Goal: Task Accomplishment & Management: Manage account settings

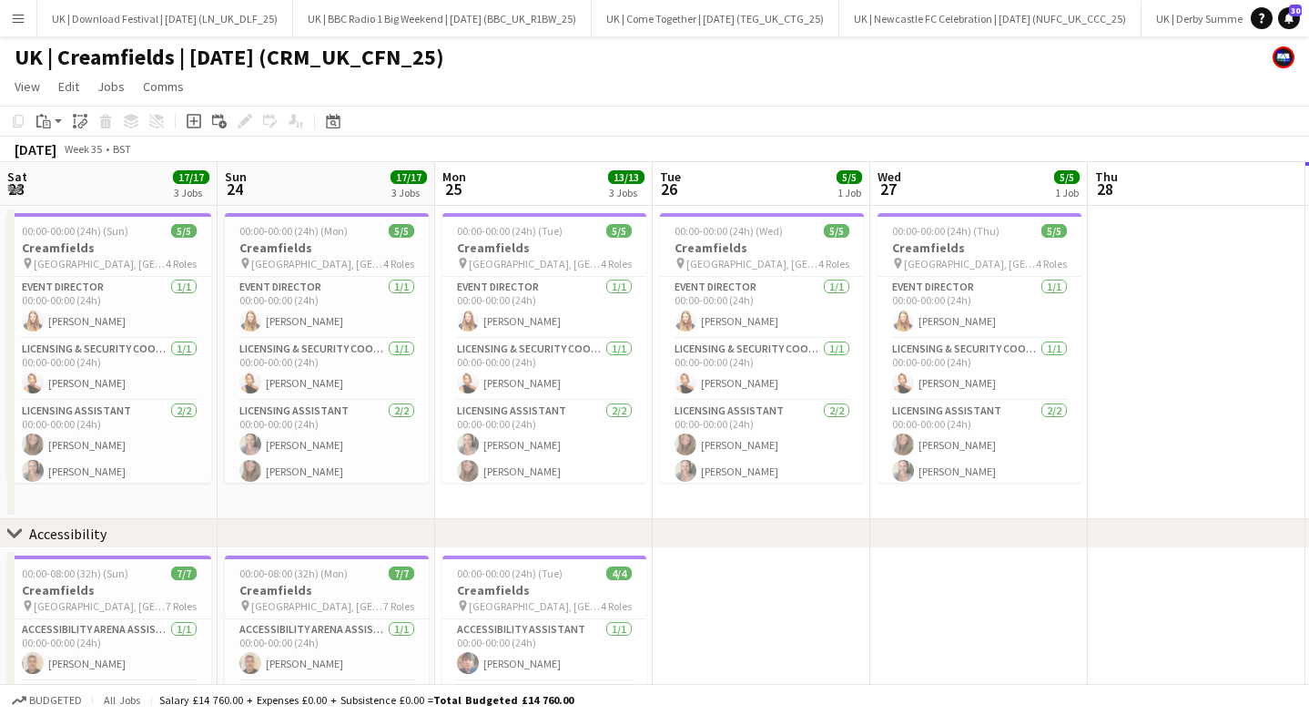
click at [21, 24] on app-icon "Menu" at bounding box center [18, 18] width 15 height 15
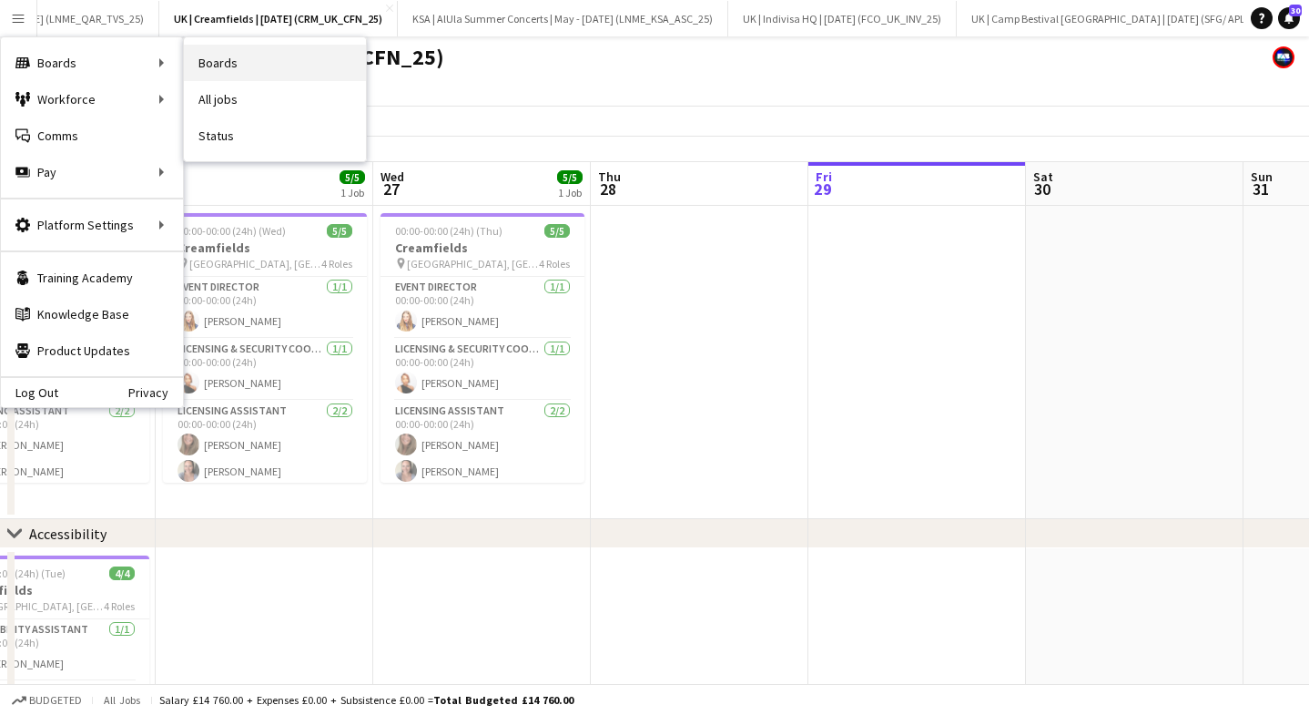
click at [276, 54] on link "Boards" at bounding box center [275, 63] width 182 height 36
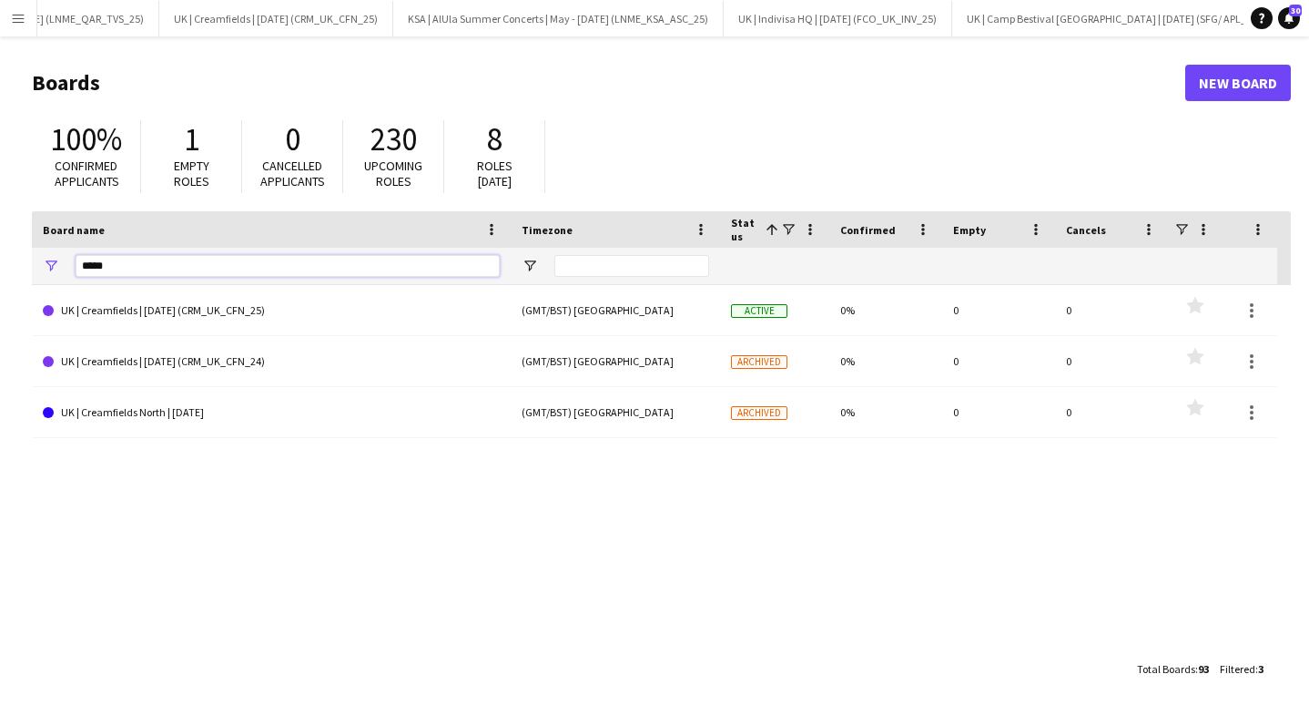
click at [130, 259] on input "*****" at bounding box center [288, 266] width 424 height 22
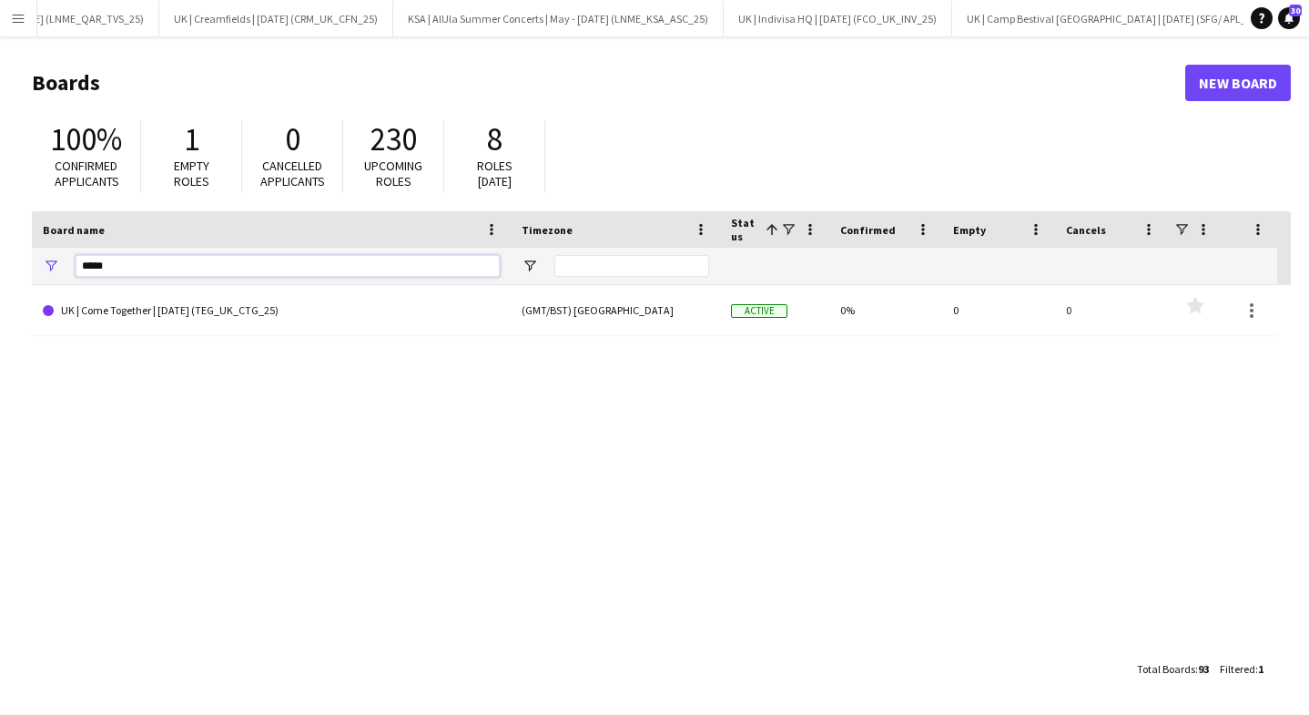
type input "****"
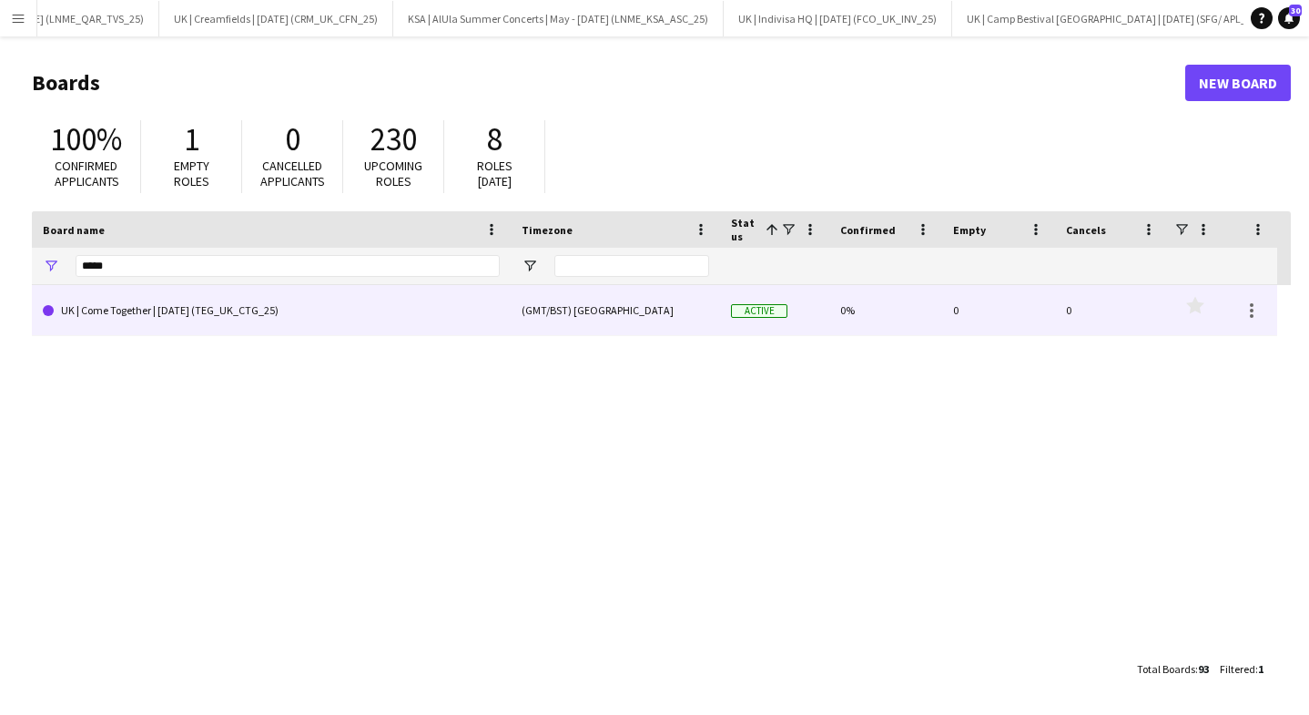
click at [194, 292] on link "UK | Come Together | [DATE] (TEG_UK_CTG_25)" at bounding box center [271, 310] width 457 height 51
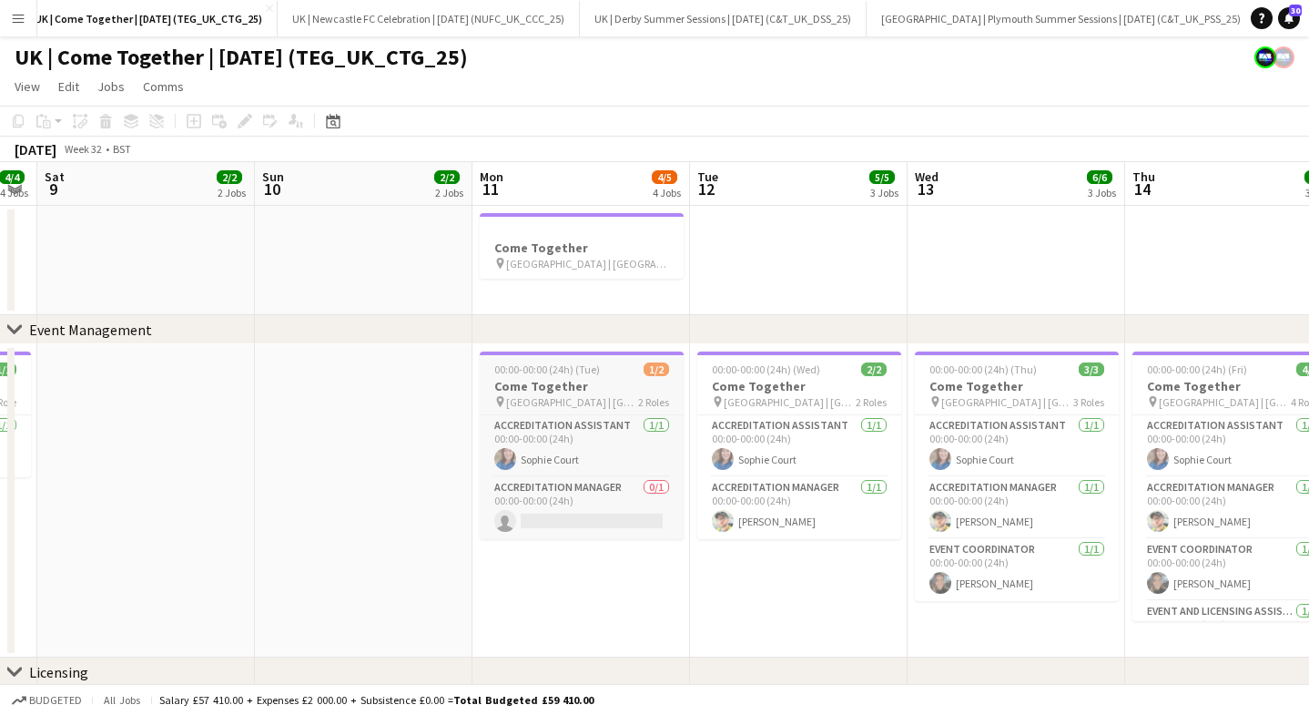
scroll to position [0, 402]
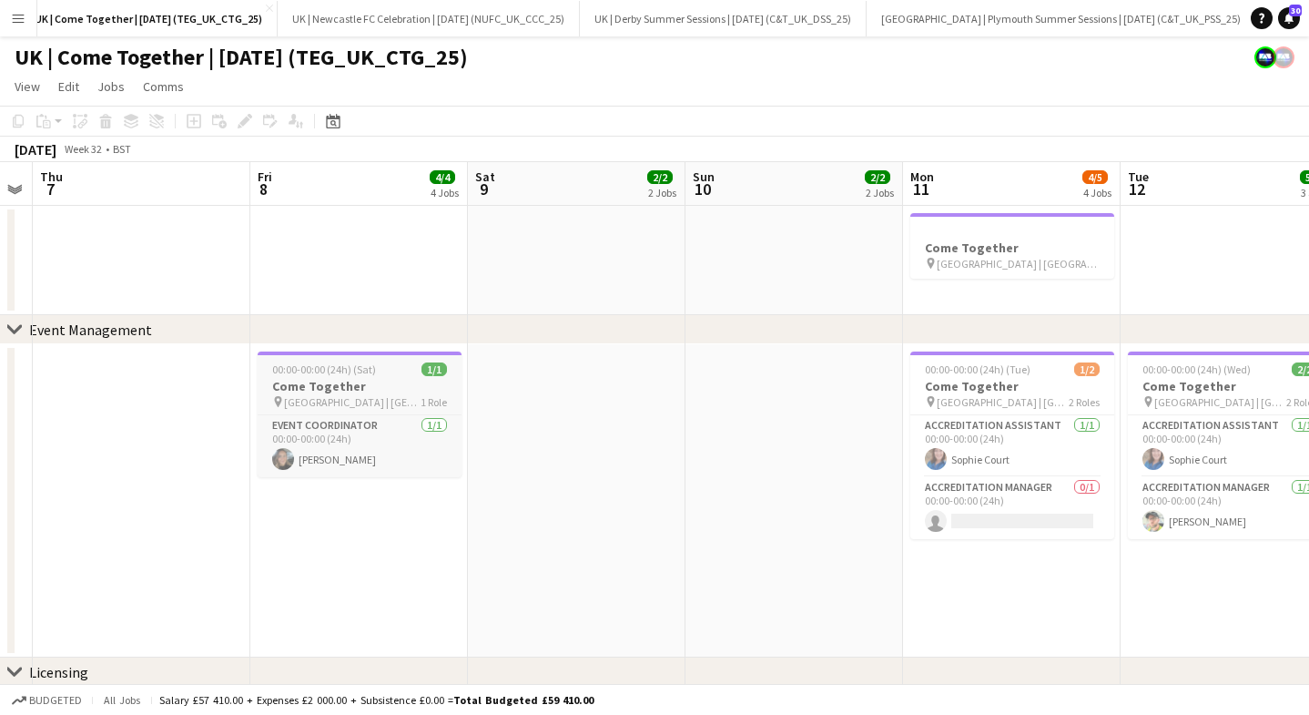
click at [349, 392] on h3 "Come Together" at bounding box center [360, 386] width 204 height 16
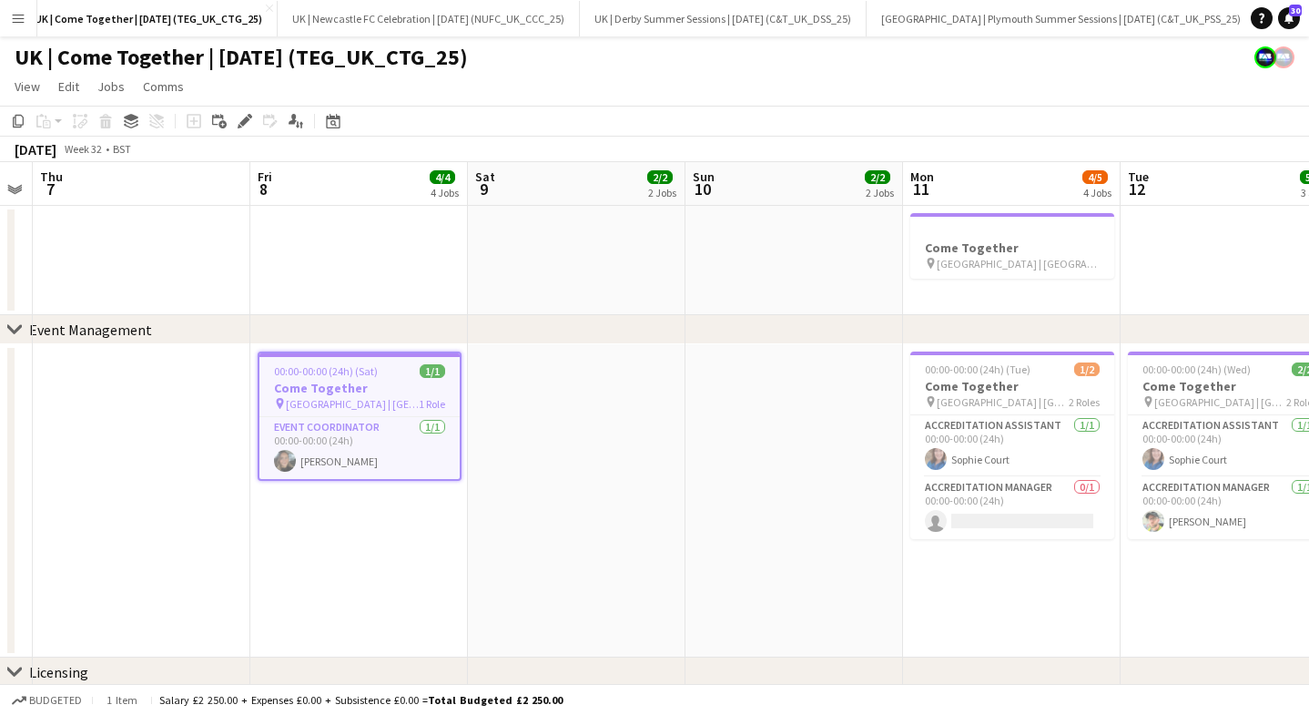
scroll to position [0, 401]
click at [244, 121] on icon at bounding box center [244, 122] width 10 height 10
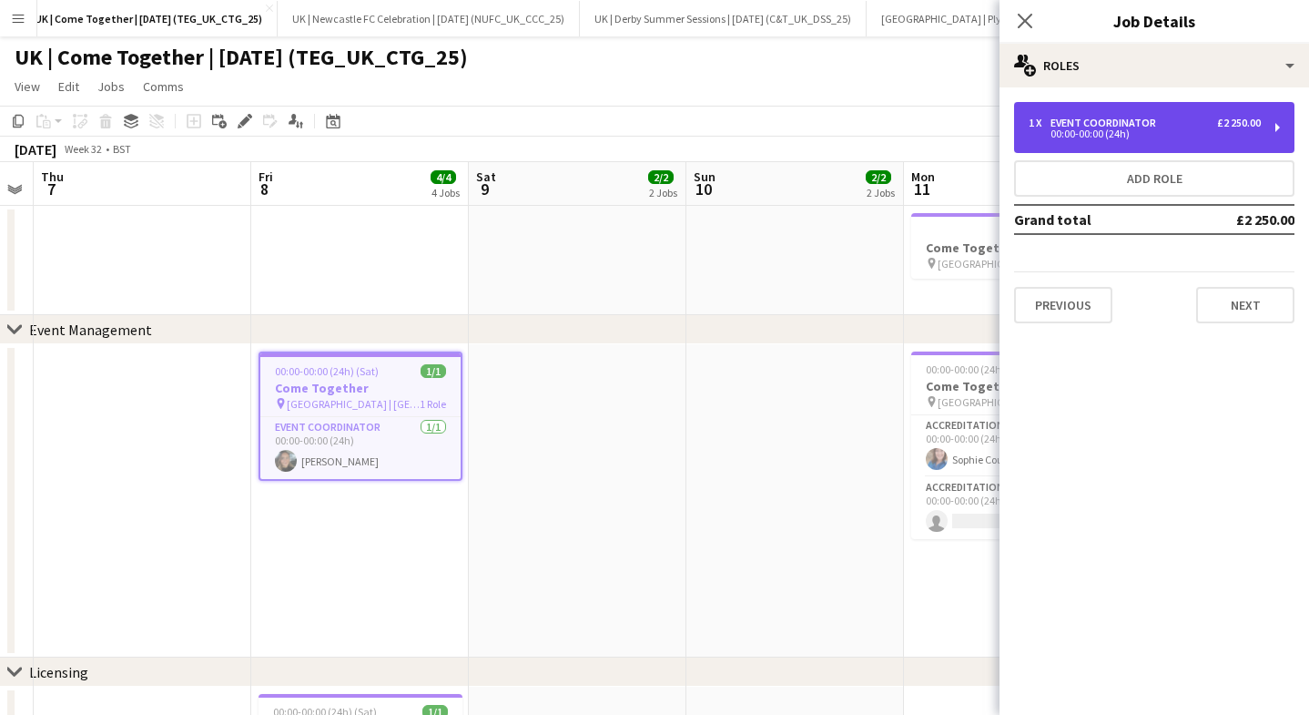
click at [1078, 103] on div "1 x Event Coordinator £2 250.00 00:00-00:00 (24h)" at bounding box center [1154, 127] width 280 height 51
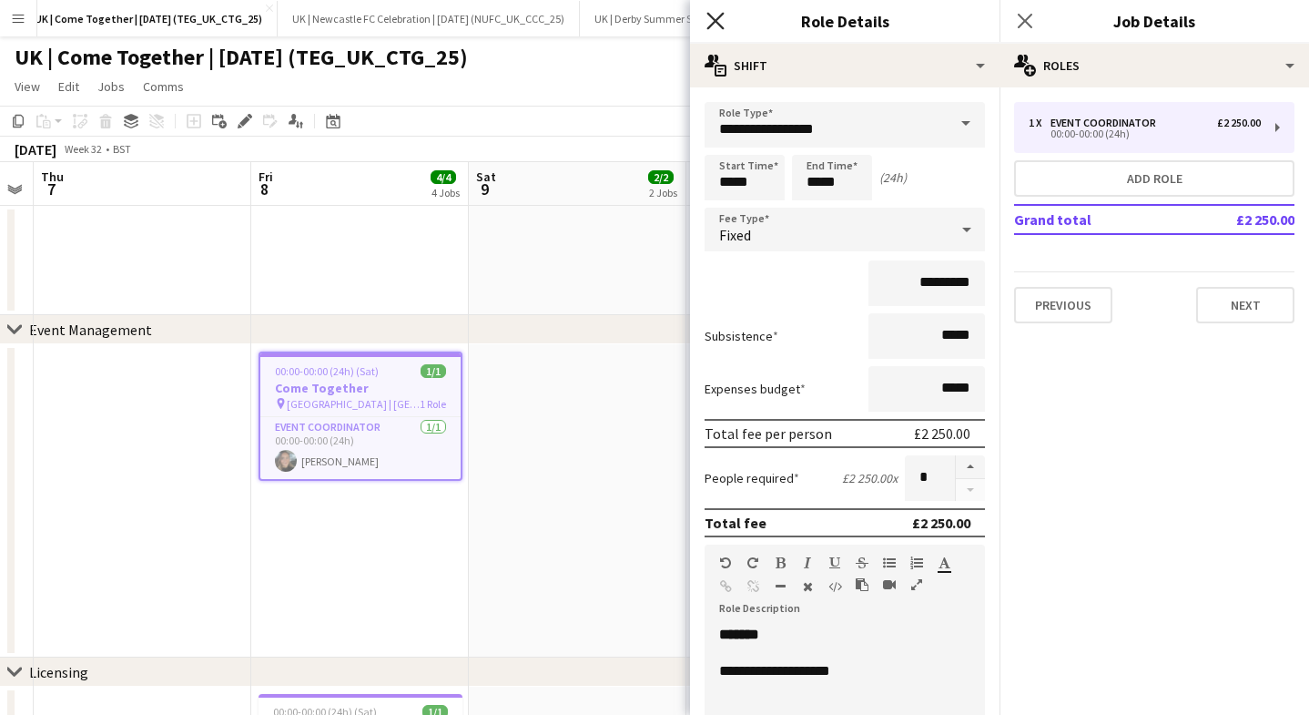
click at [716, 19] on icon at bounding box center [714, 20] width 17 height 17
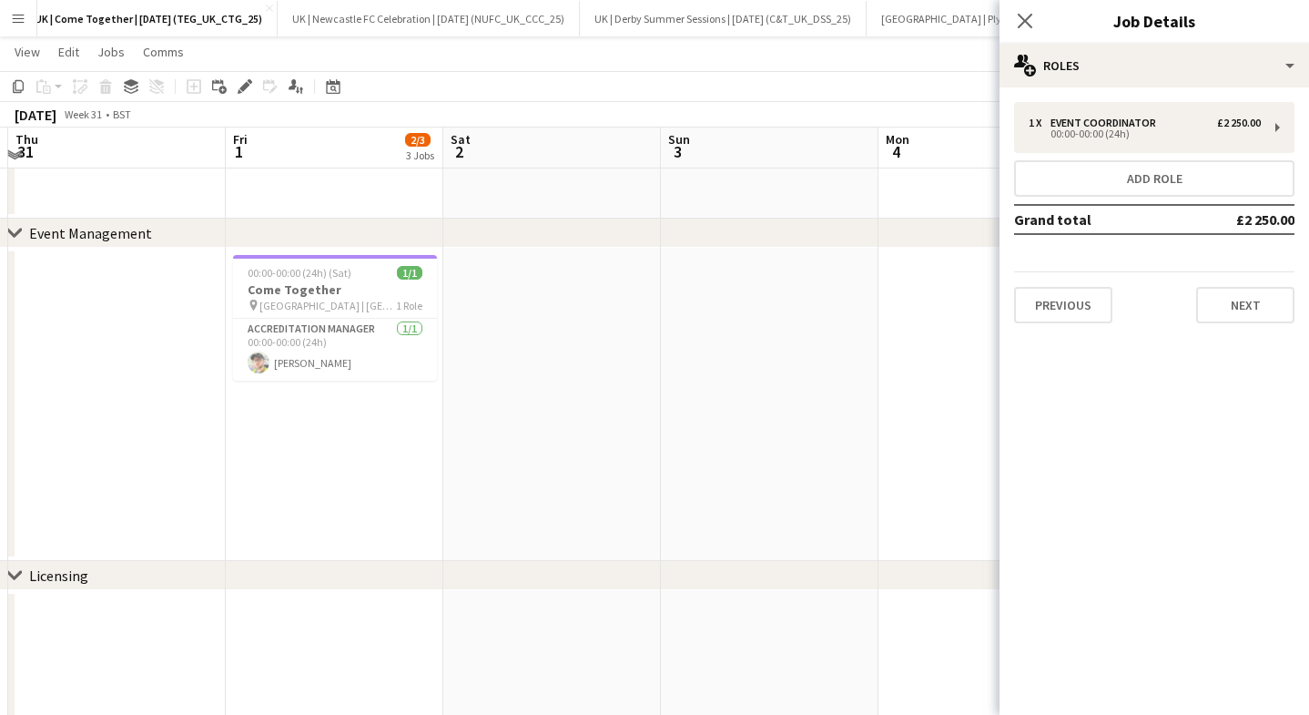
scroll to position [92, 0]
click at [291, 300] on div "pin [GEOGRAPHIC_DATA] | [GEOGRAPHIC_DATA], [GEOGRAPHIC_DATA] 1 Role" at bounding box center [335, 307] width 204 height 15
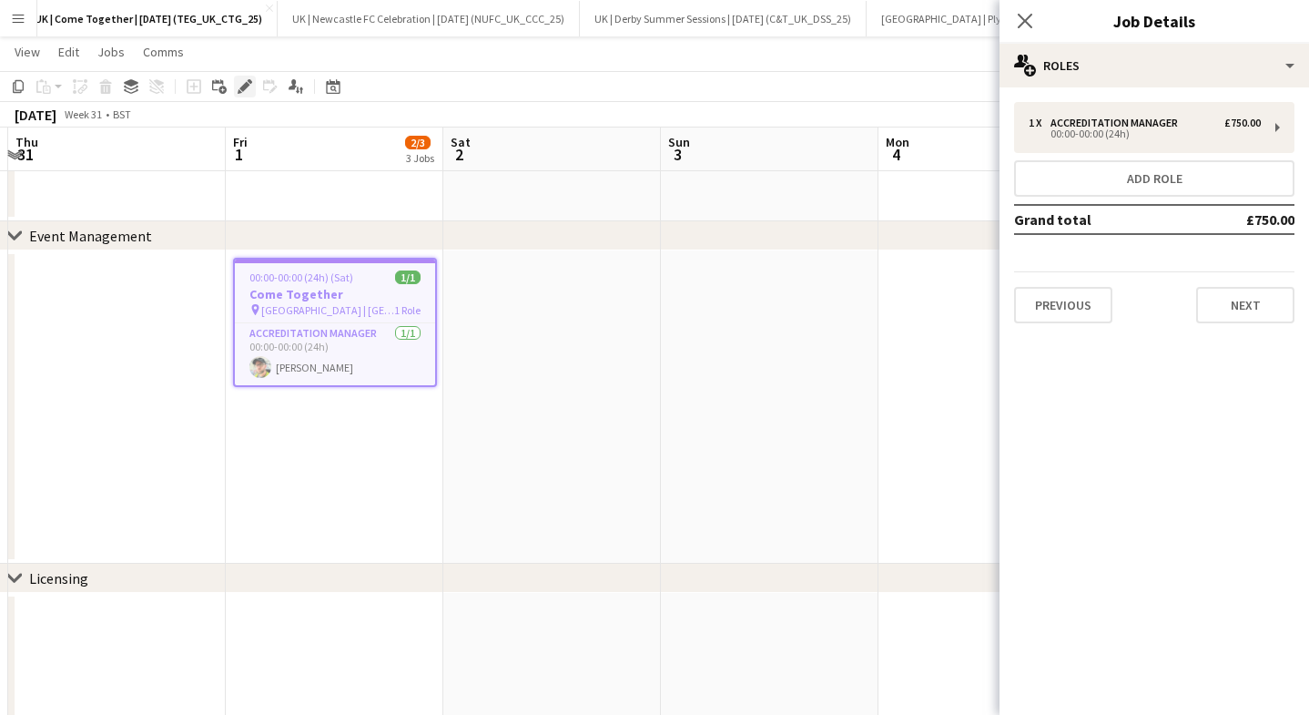
click at [237, 79] on div "Edit" at bounding box center [245, 87] width 22 height 22
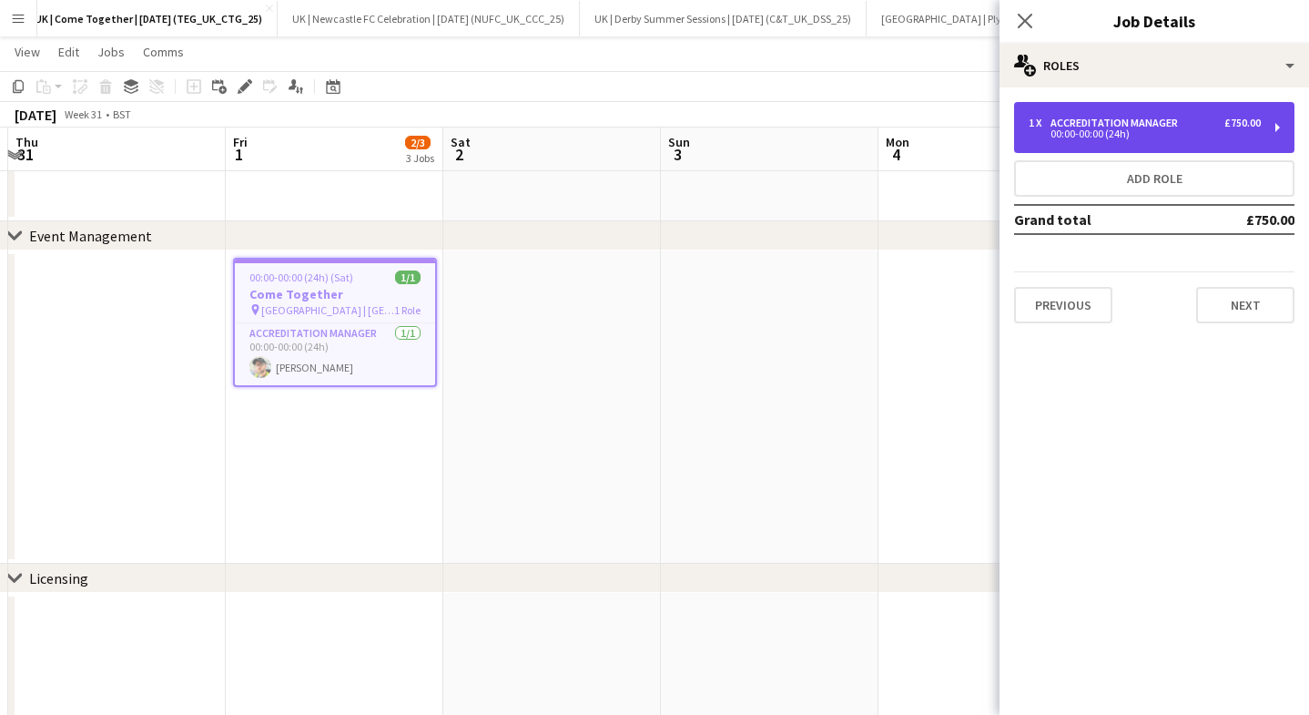
click at [1086, 137] on div "00:00-00:00 (24h)" at bounding box center [1145, 133] width 232 height 9
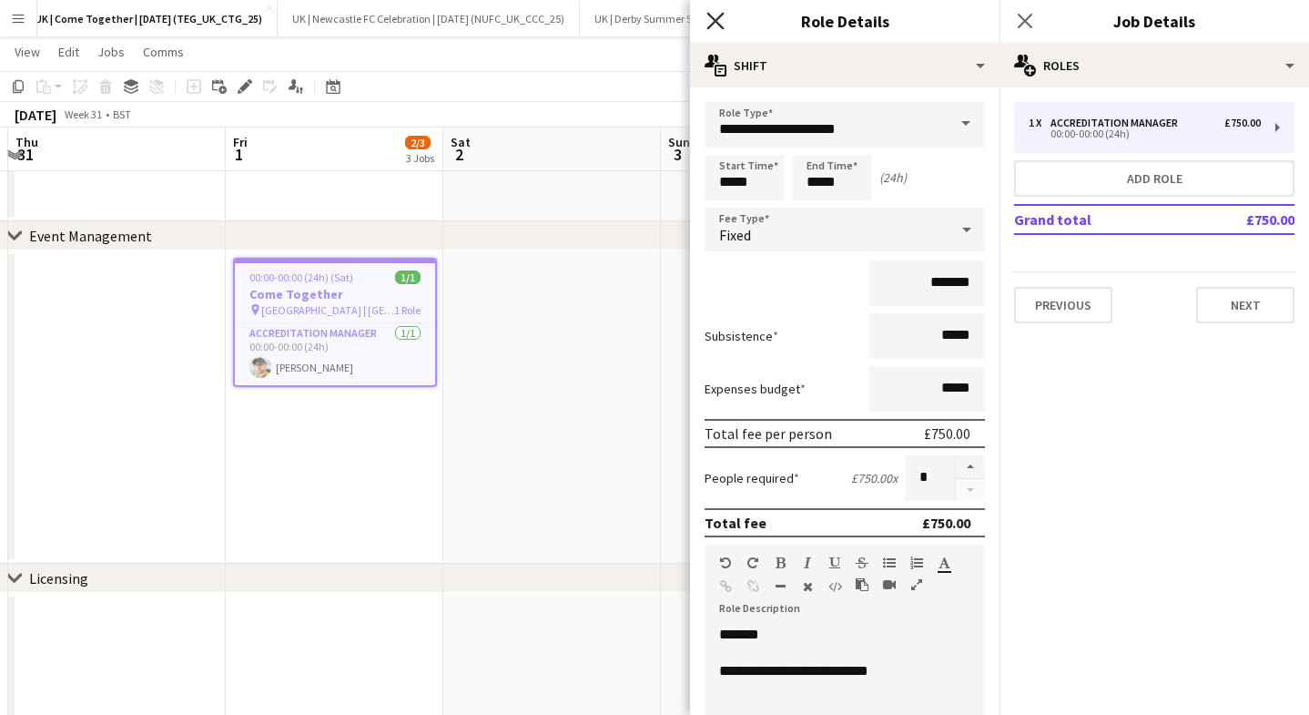
click at [717, 25] on icon "Close pop-in" at bounding box center [714, 20] width 17 height 17
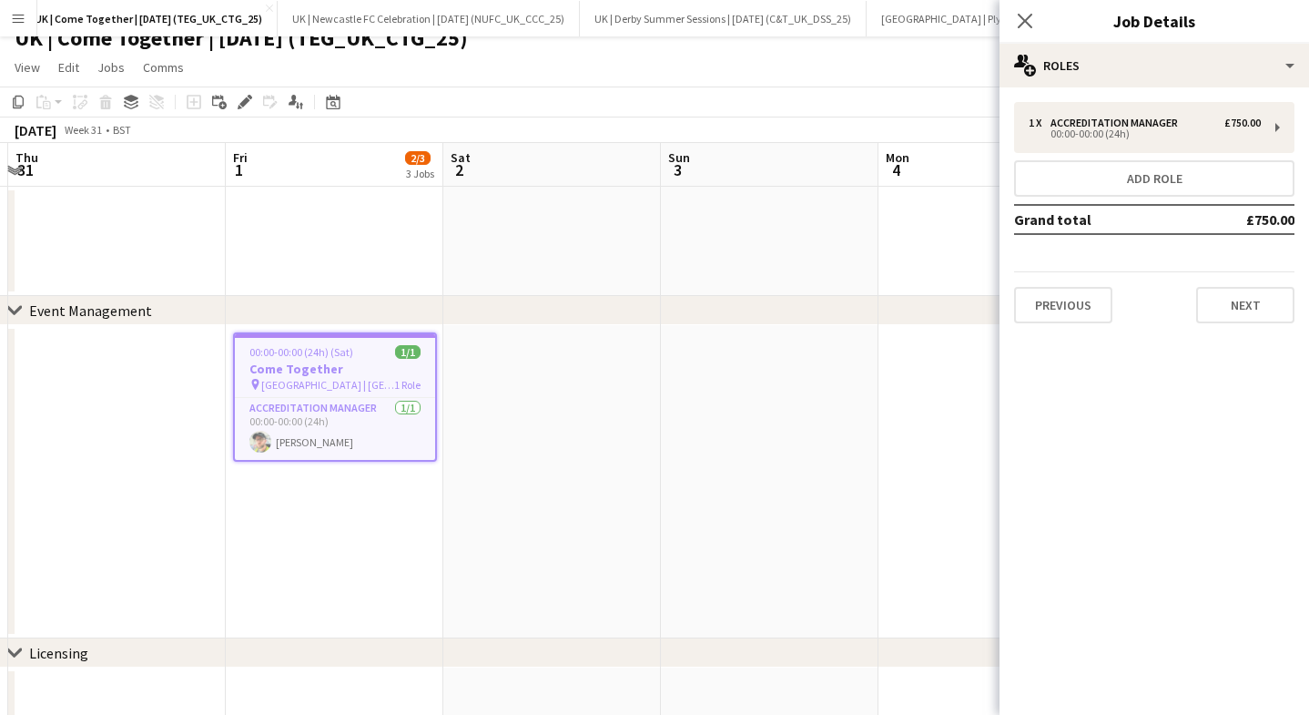
scroll to position [0, 0]
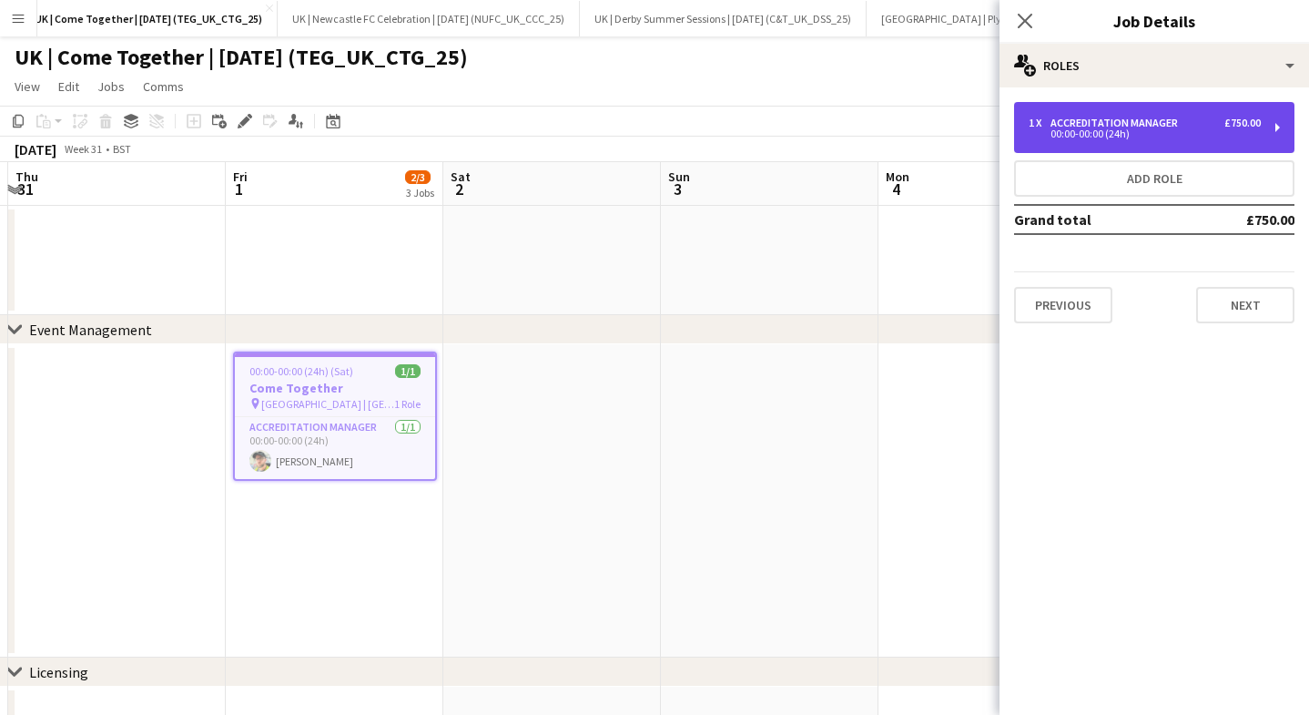
click at [1123, 121] on div "Accreditation Manager" at bounding box center [1117, 123] width 135 height 13
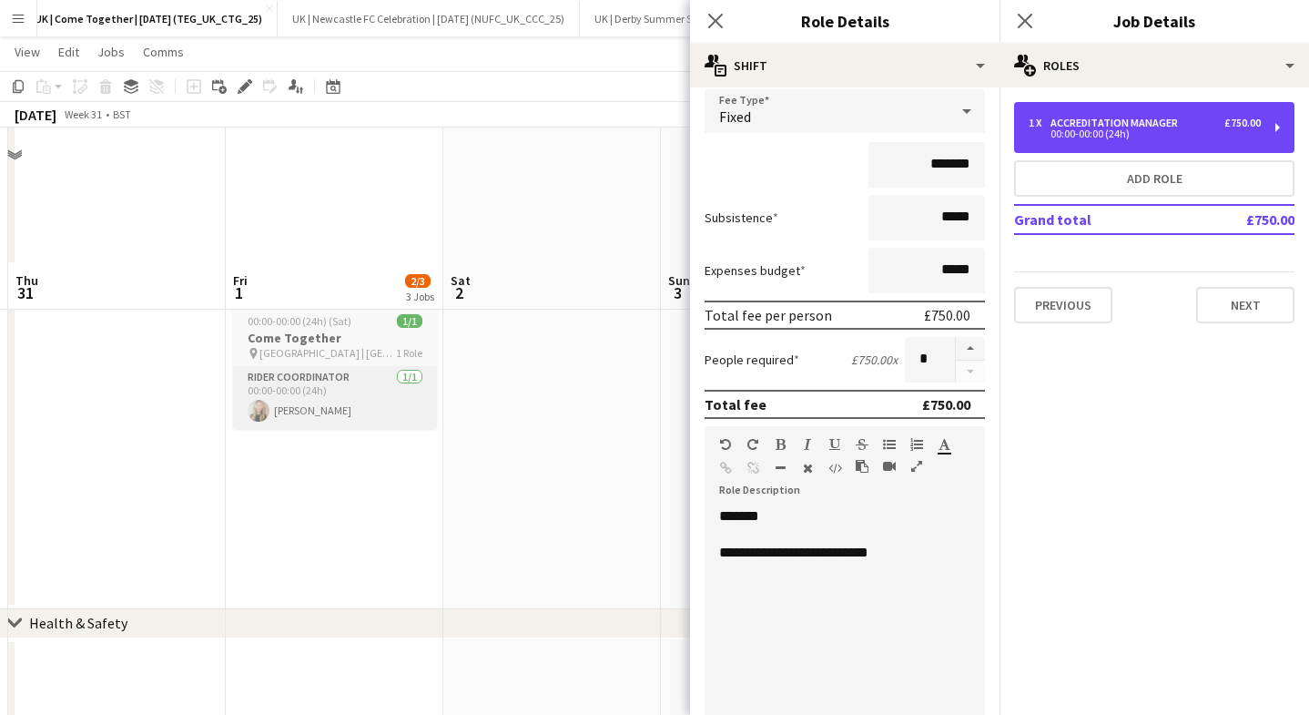
scroll to position [741, 0]
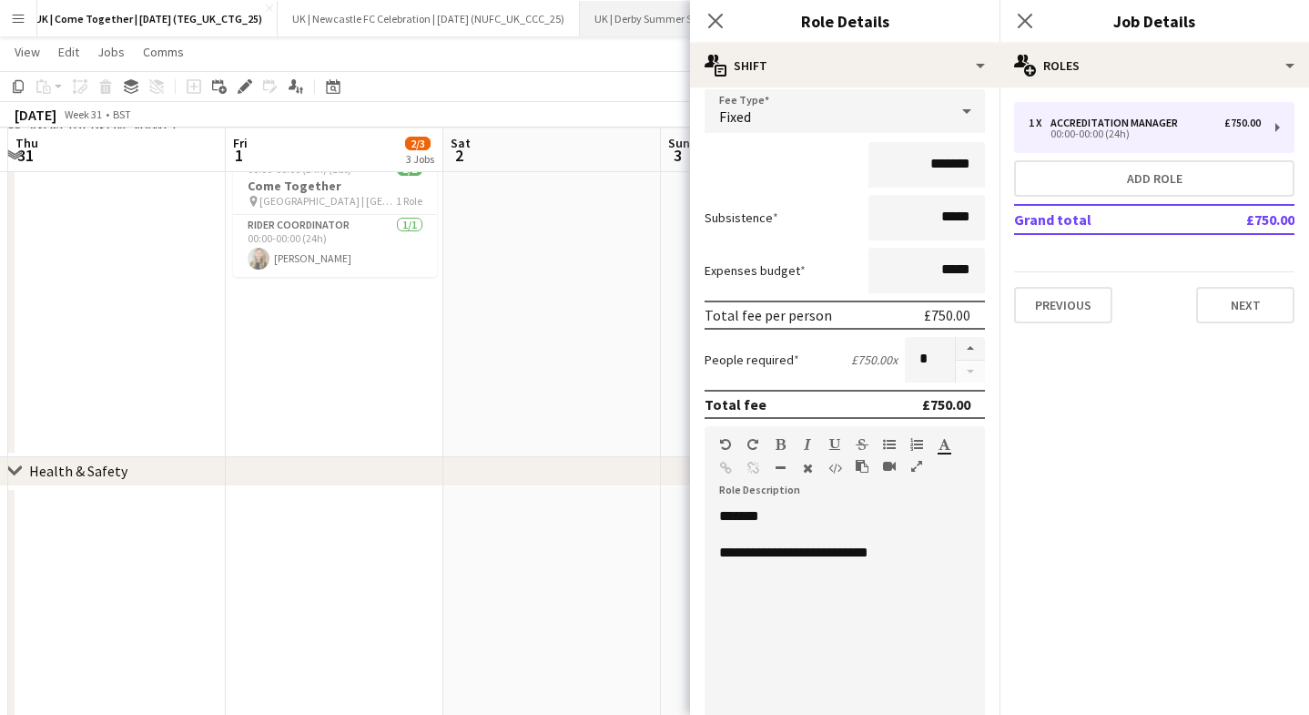
click at [683, 32] on button "UK | Derby Summer Sessions | [DATE] (C&T_UK_DSS_25) Close" at bounding box center [723, 18] width 287 height 35
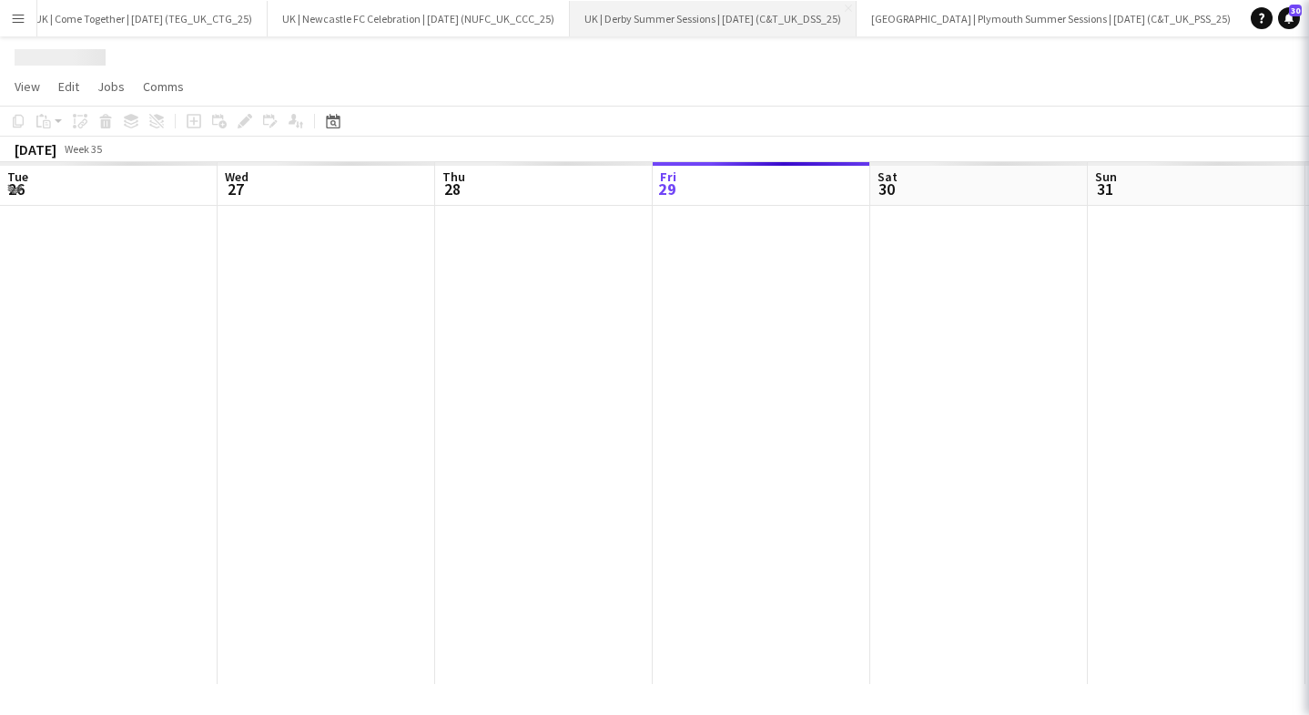
scroll to position [0, 435]
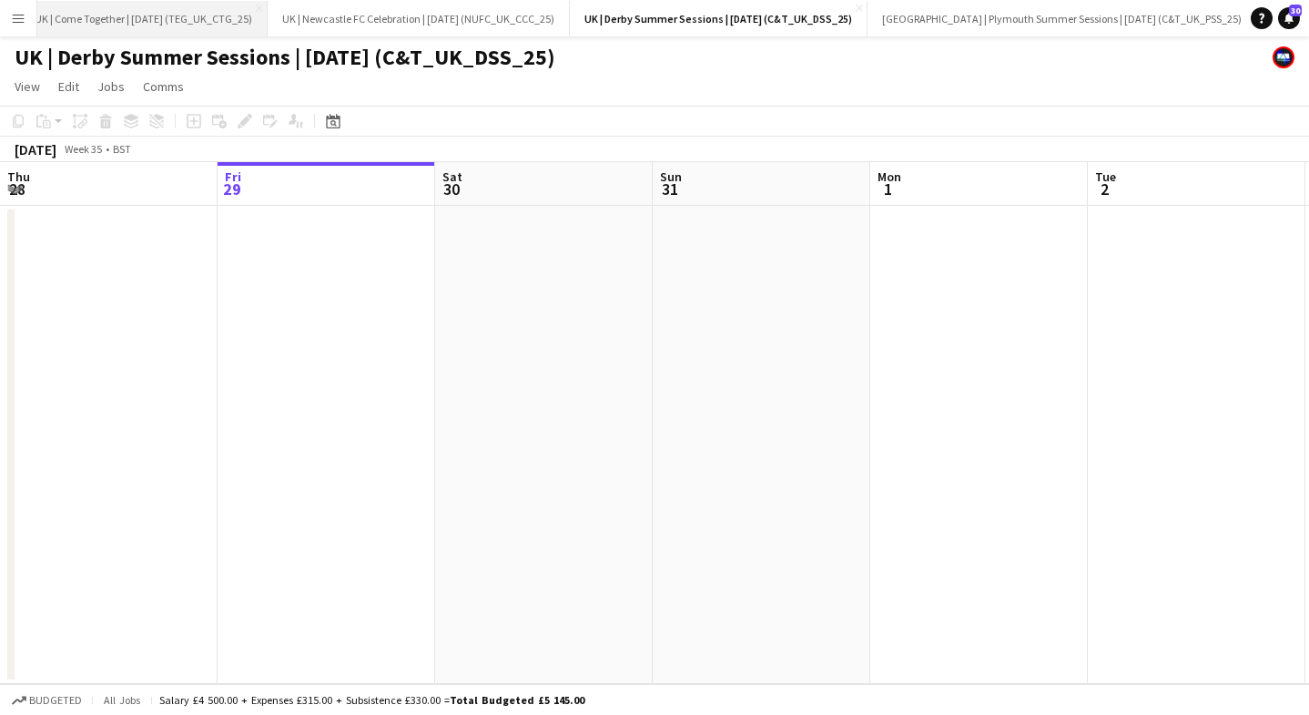
click at [112, 26] on button "UK | Come Together | [DATE] (TEG_UK_CTG_25) Close" at bounding box center [144, 18] width 248 height 35
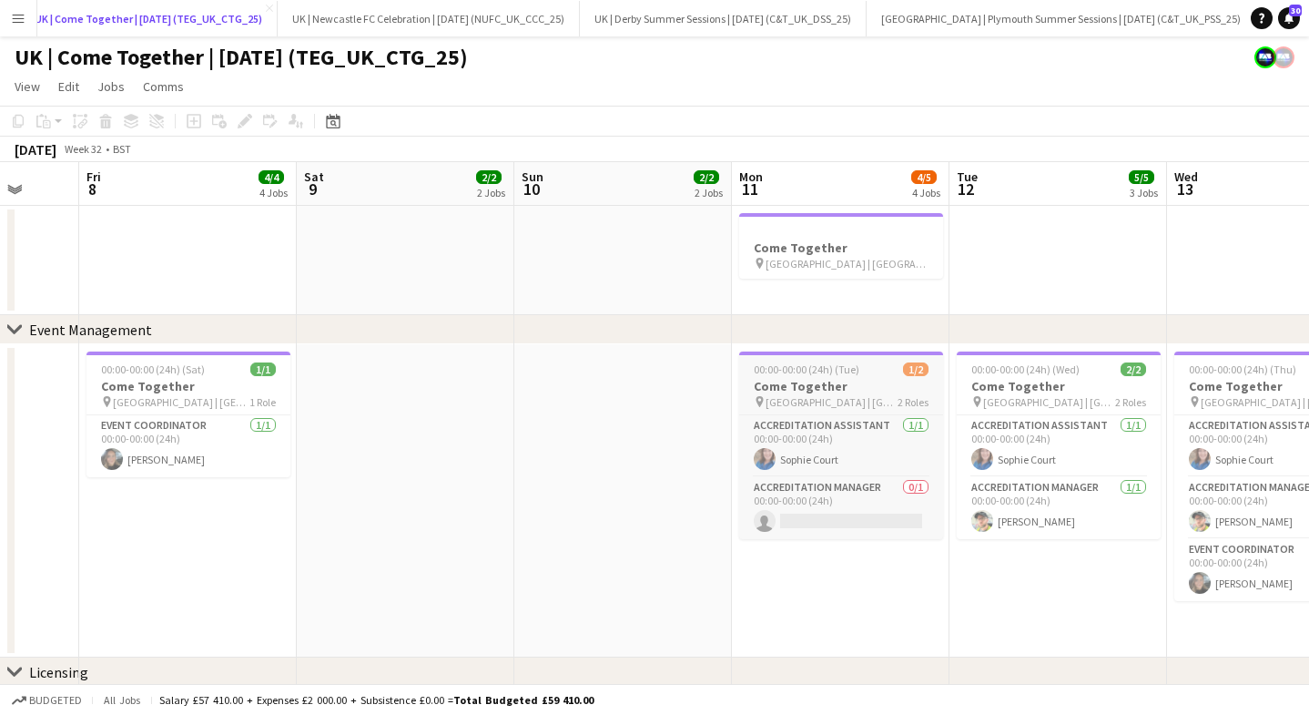
scroll to position [0, 435]
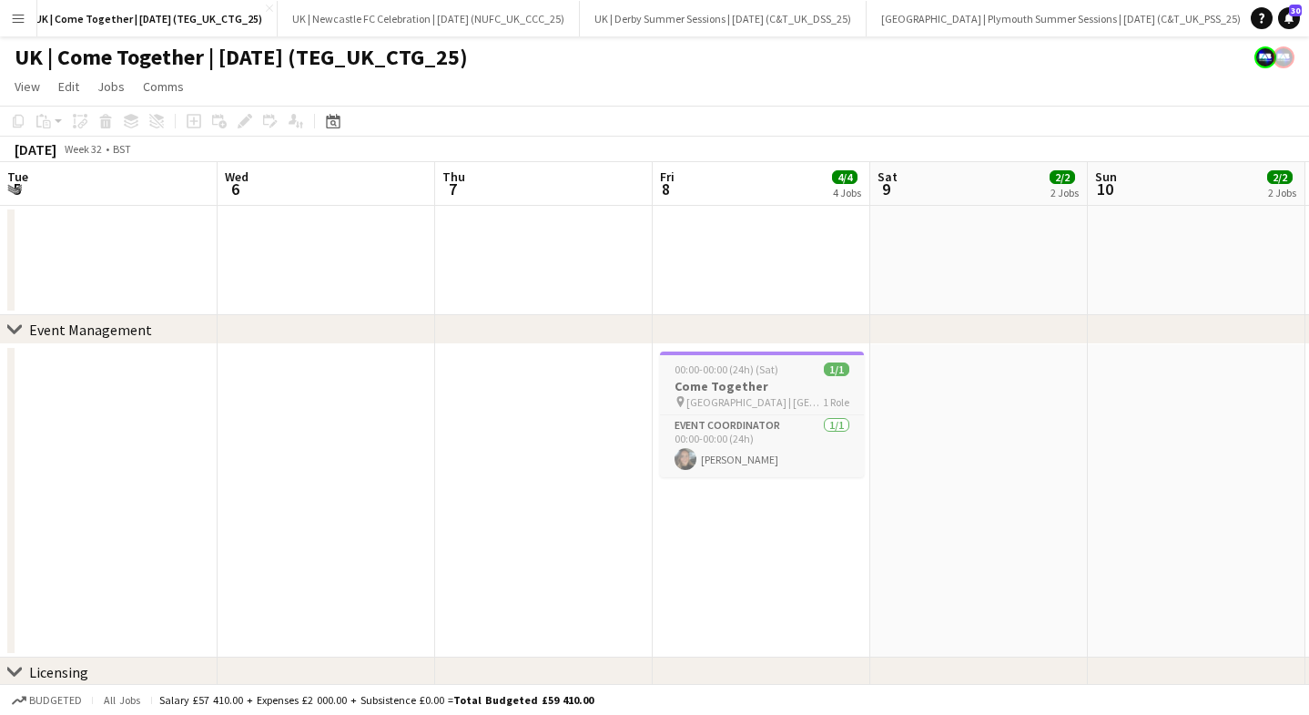
click at [796, 386] on h3 "Come Together" at bounding box center [762, 386] width 204 height 16
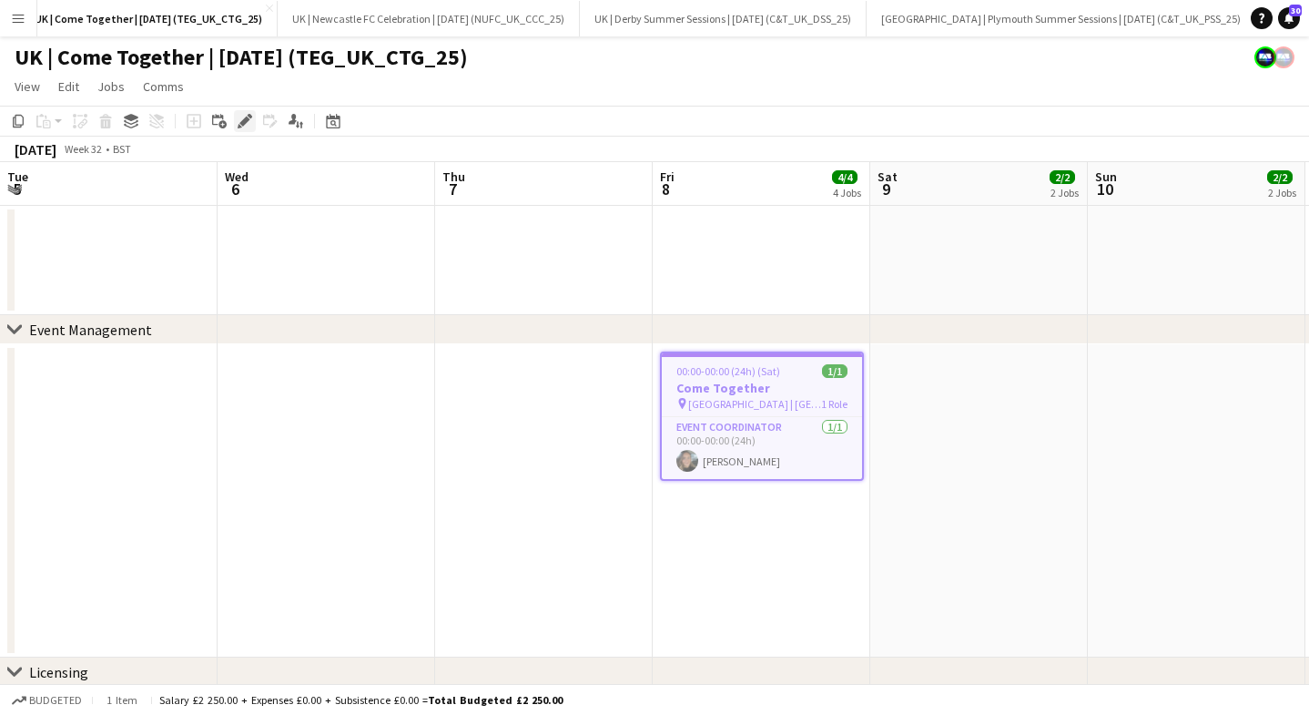
click at [238, 116] on icon "Edit" at bounding box center [245, 121] width 15 height 15
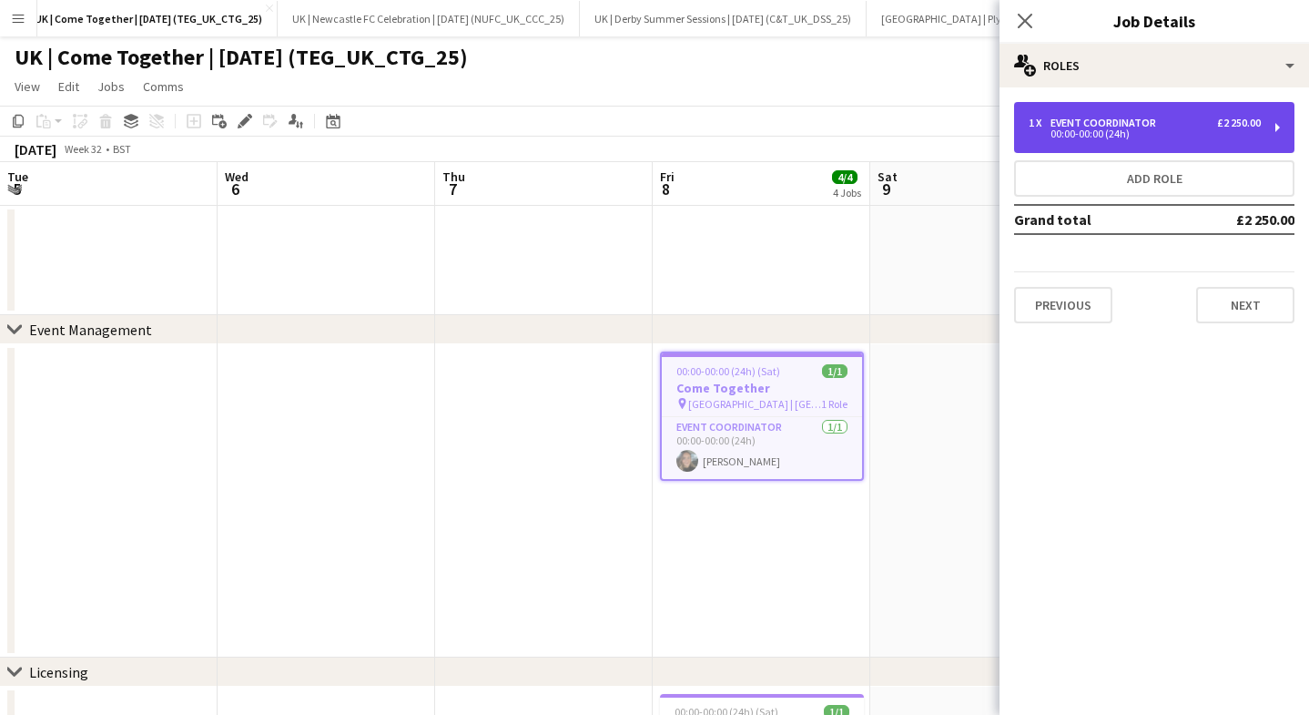
click at [1029, 147] on div "1 x Event Coordinator £2 250.00 00:00-00:00 (24h)" at bounding box center [1154, 127] width 280 height 51
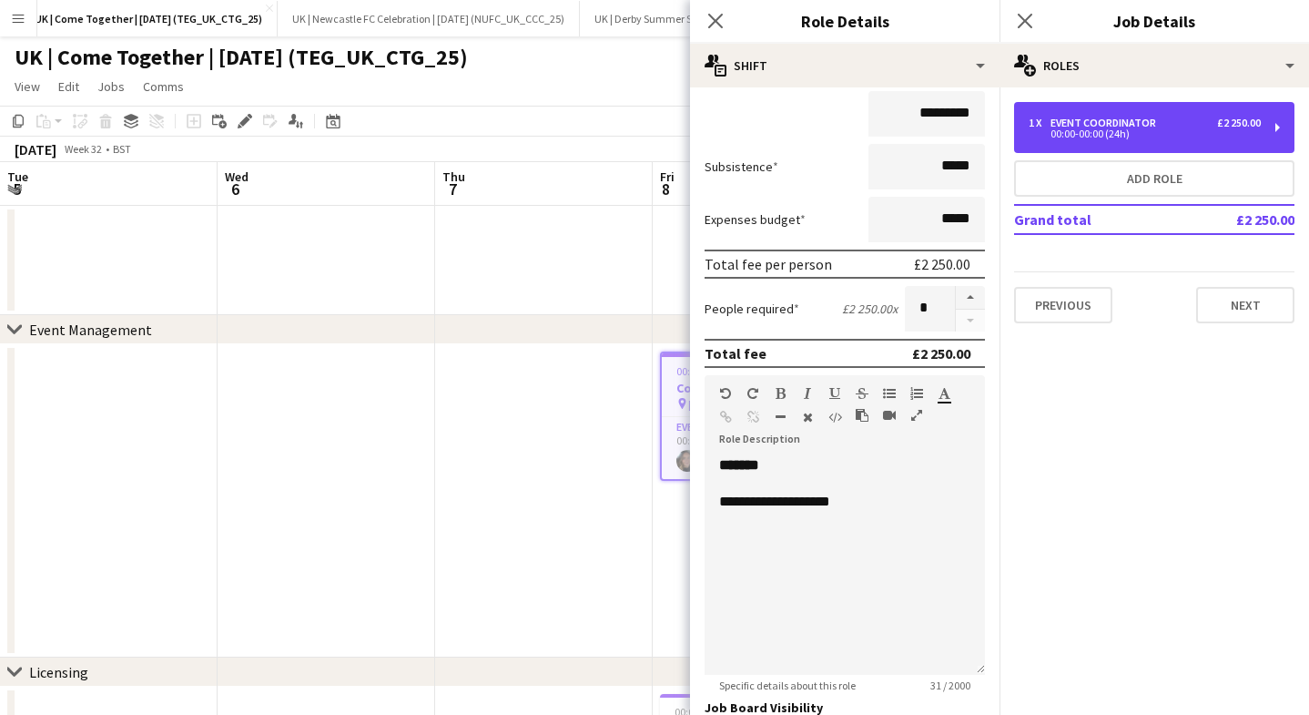
scroll to position [184, 0]
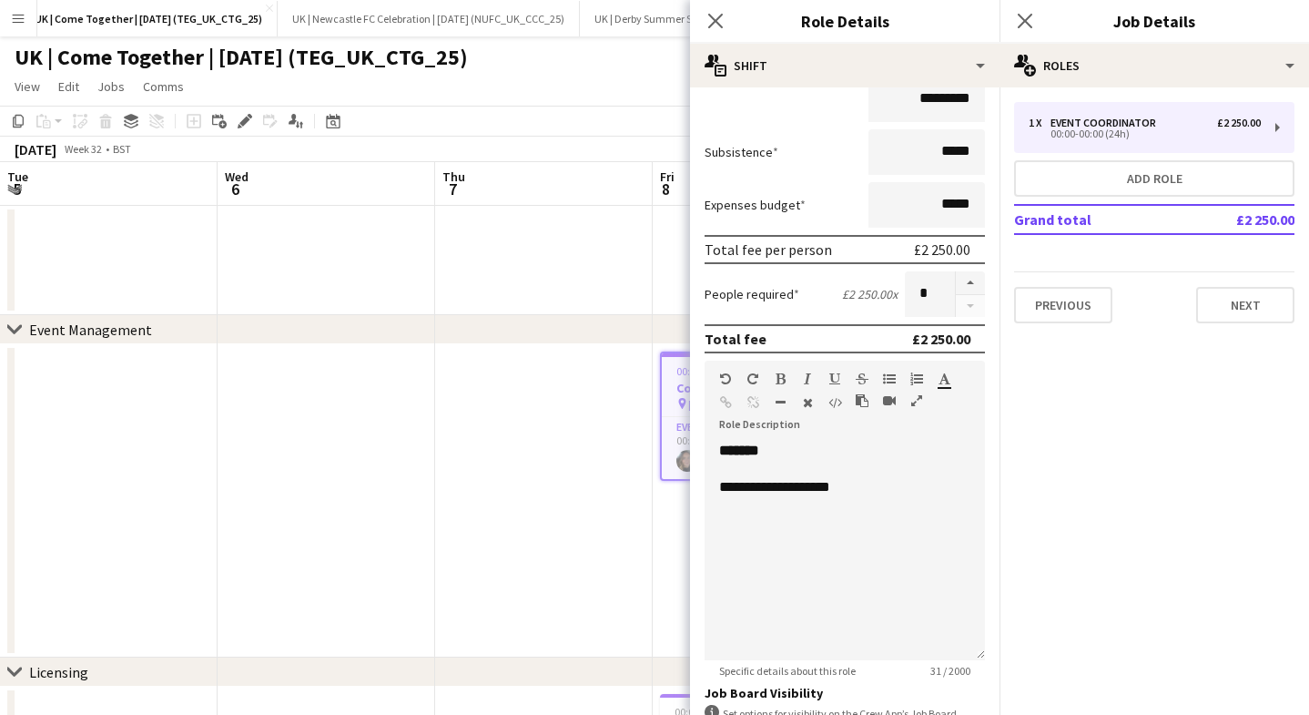
click at [713, 9] on div "Close pop-in" at bounding box center [715, 21] width 51 height 42
click at [720, 19] on icon "Close pop-in" at bounding box center [714, 20] width 17 height 17
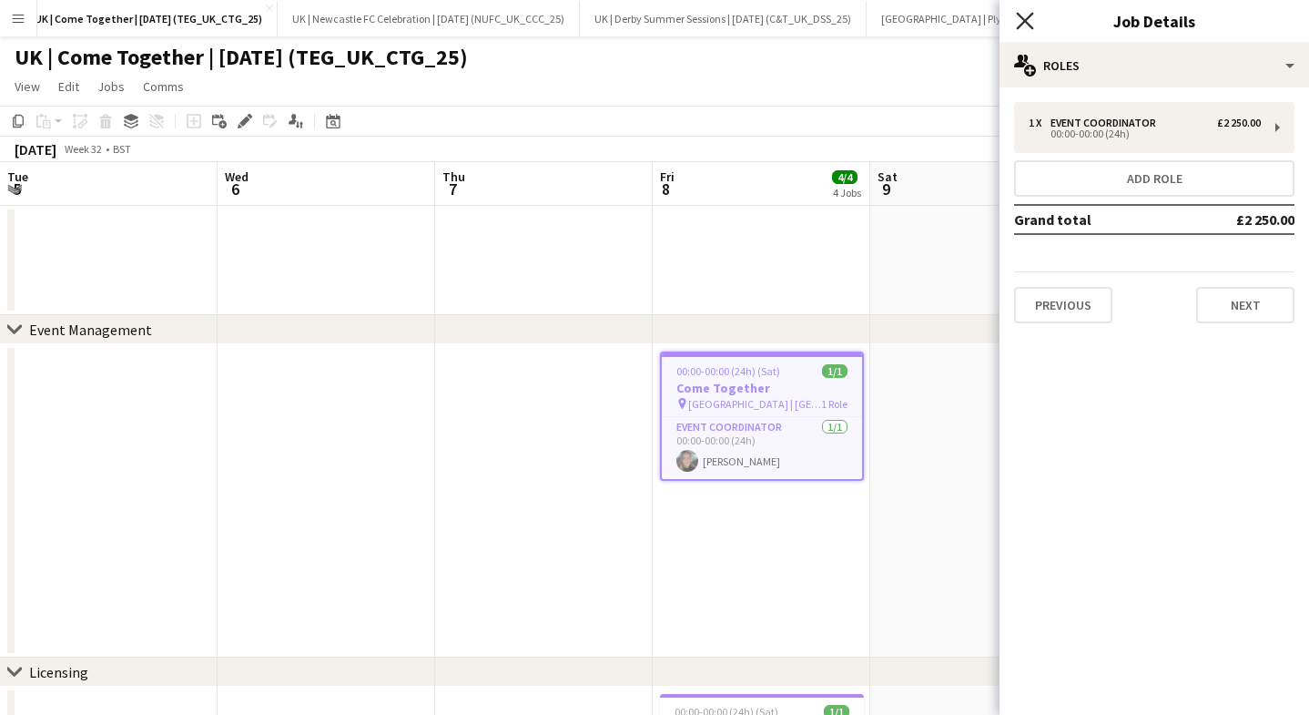
click at [1026, 16] on icon "Close pop-in" at bounding box center [1024, 20] width 17 height 17
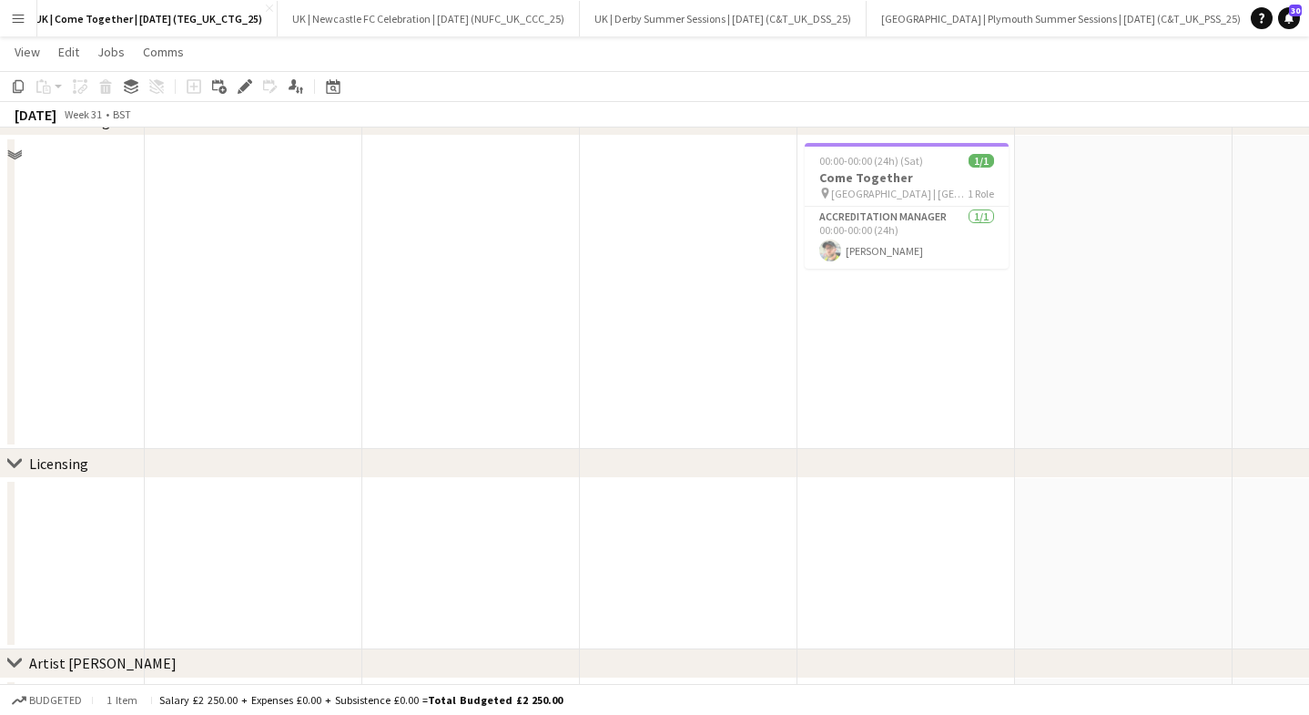
scroll to position [0, 0]
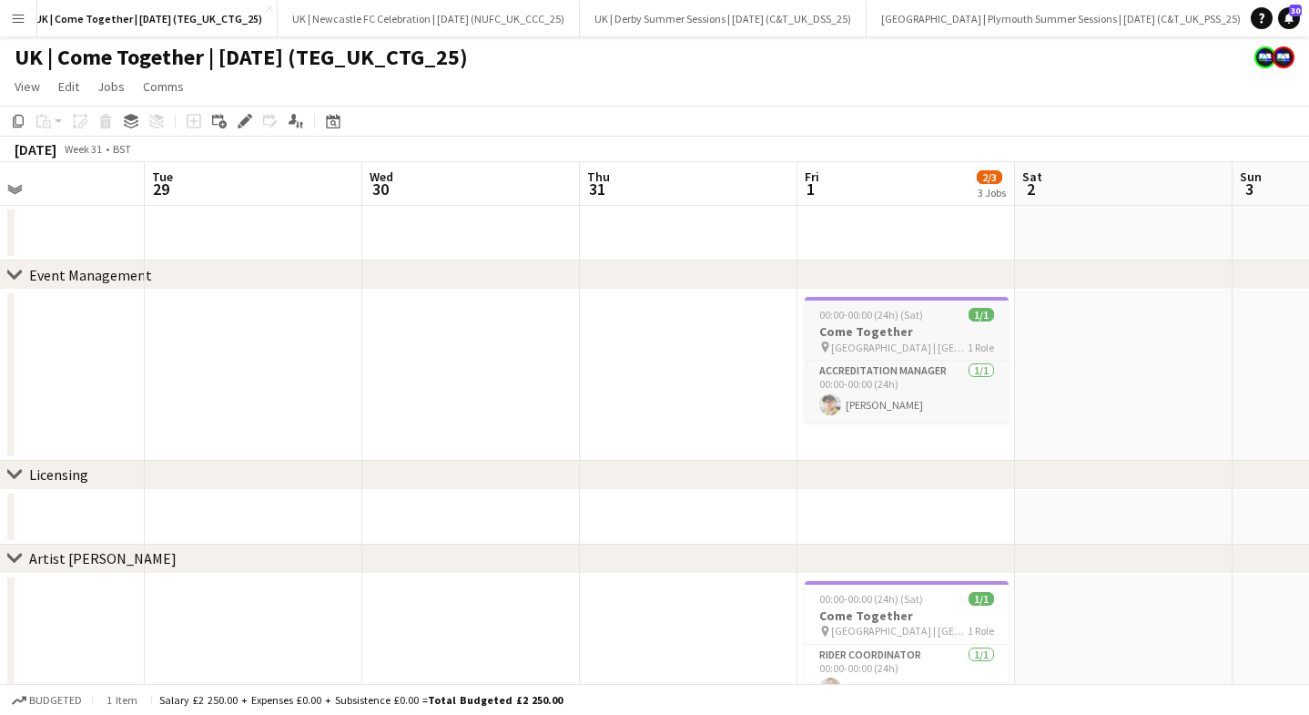
click at [824, 304] on app-job-card "00:00-00:00 (24h) (Sat) 1/1 Come Together pin [GEOGRAPHIC_DATA] | [GEOGRAPHIC_D…" at bounding box center [907, 360] width 204 height 126
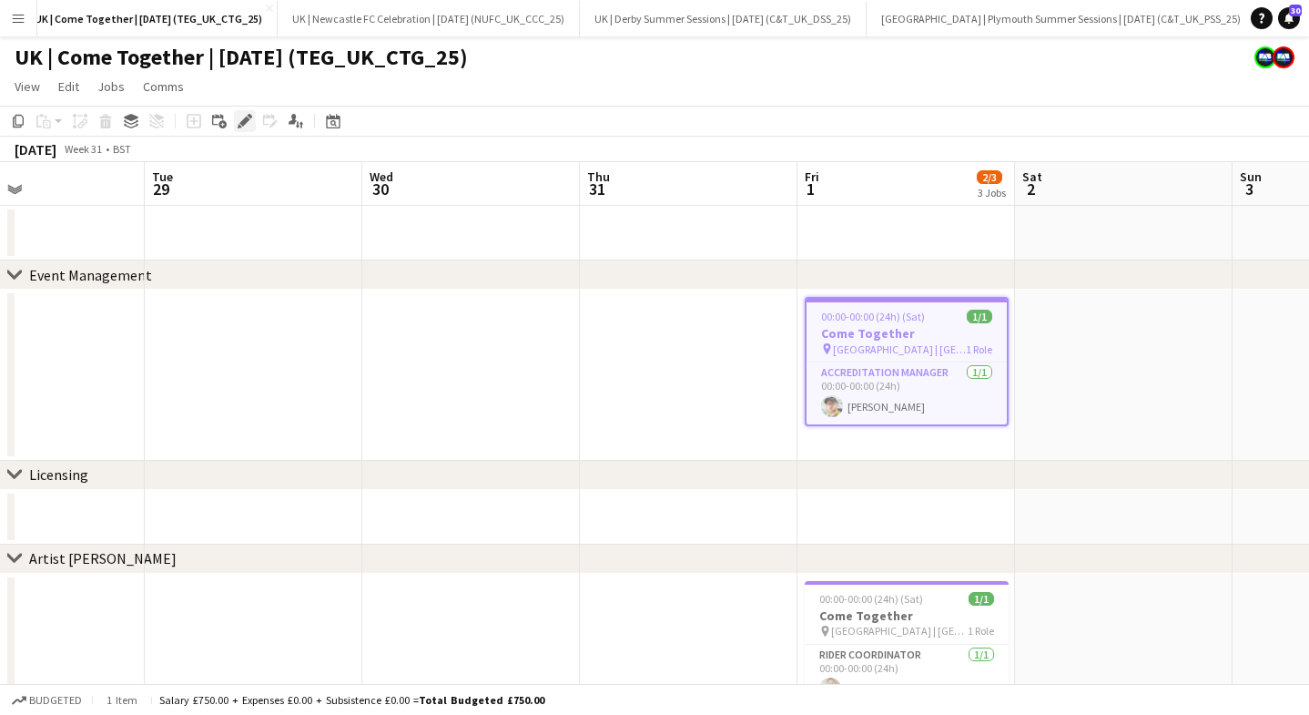
click at [244, 120] on icon at bounding box center [244, 122] width 10 height 10
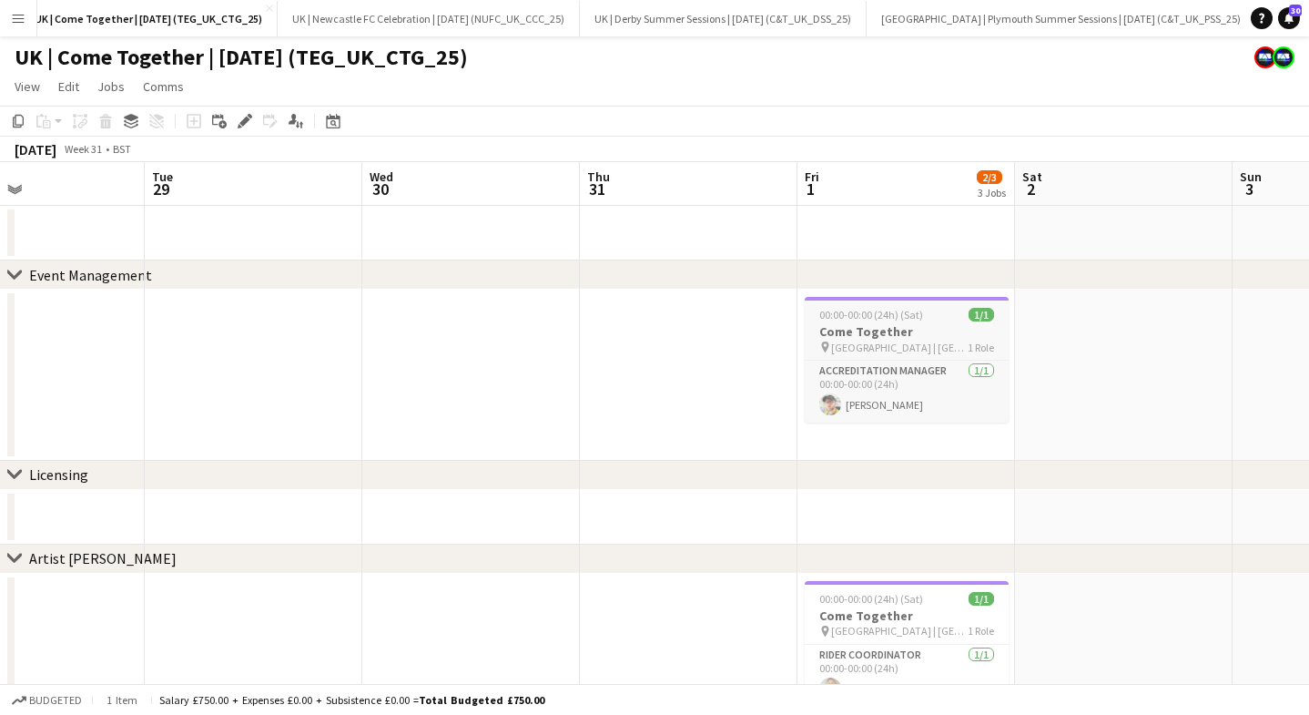
click at [917, 317] on span "00:00-00:00 (24h) (Sat)" at bounding box center [871, 315] width 104 height 14
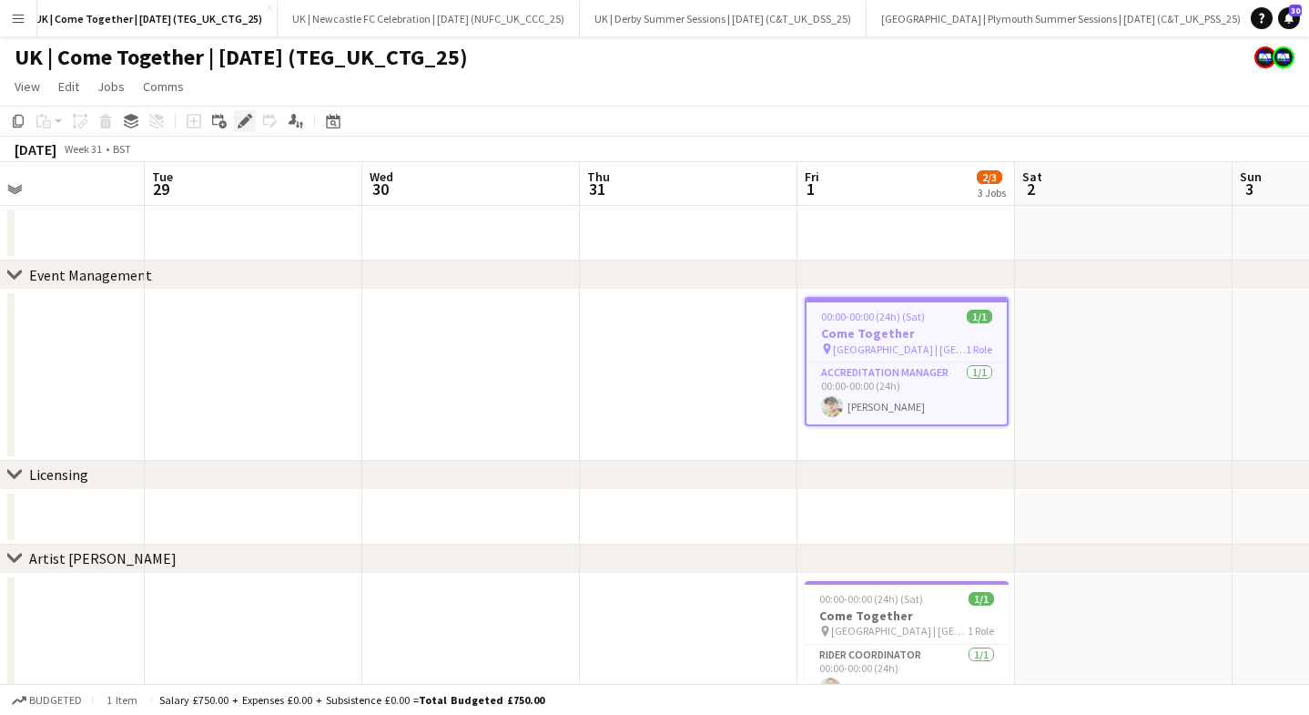
click at [238, 116] on icon "Edit" at bounding box center [245, 121] width 15 height 15
